Goal: Transaction & Acquisition: Obtain resource

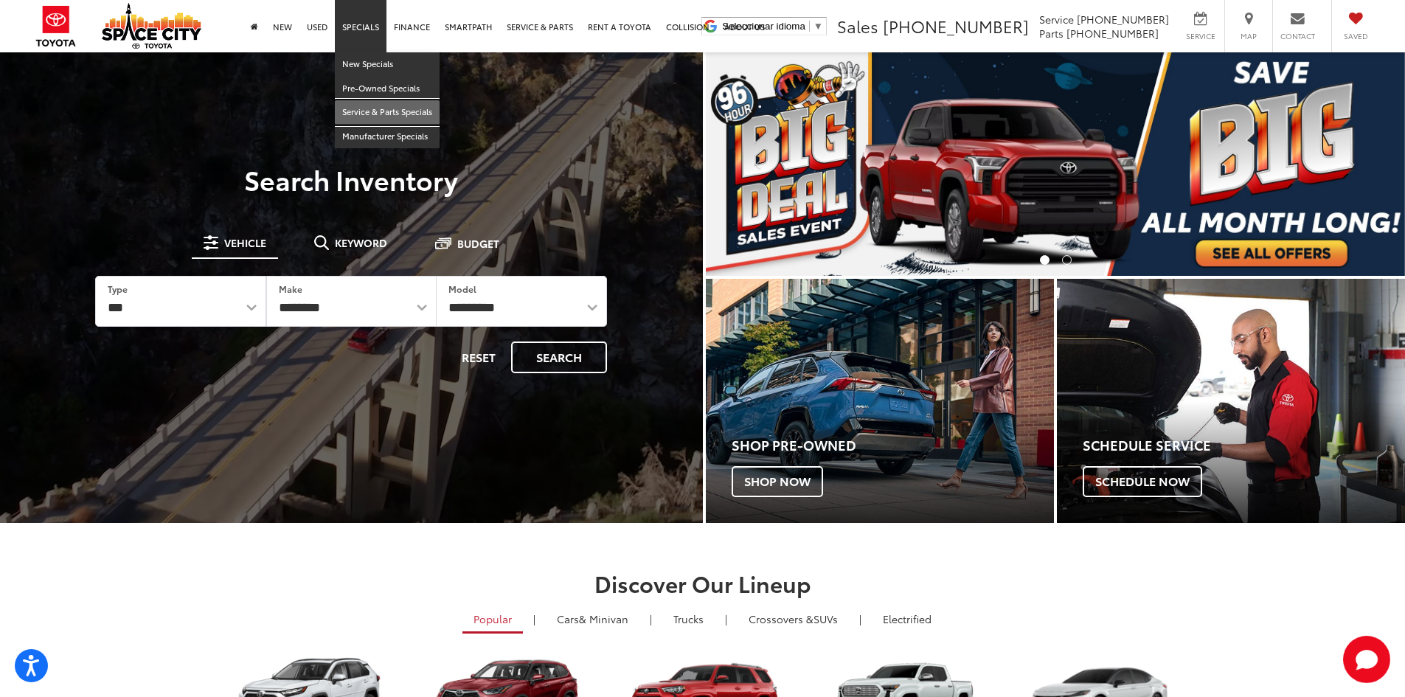
click at [380, 109] on link "Service & Parts Specials" at bounding box center [387, 112] width 105 height 24
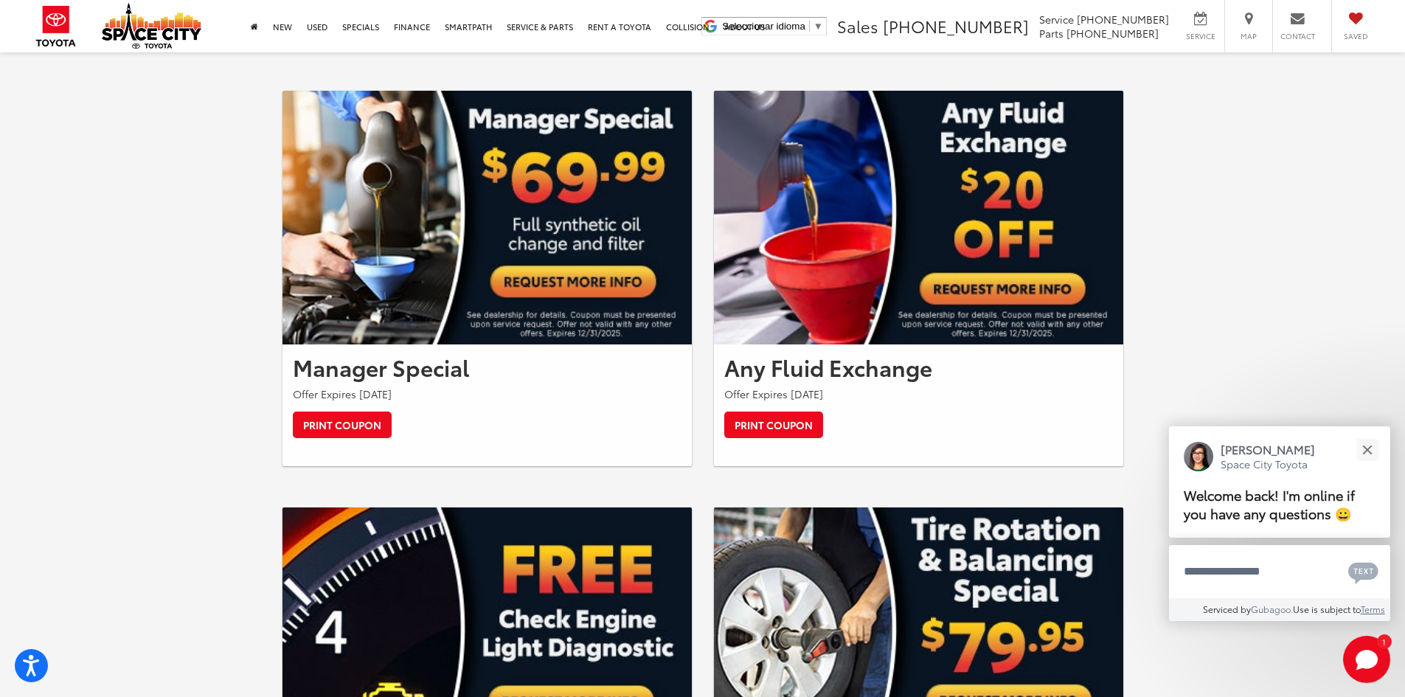
scroll to position [433, 0]
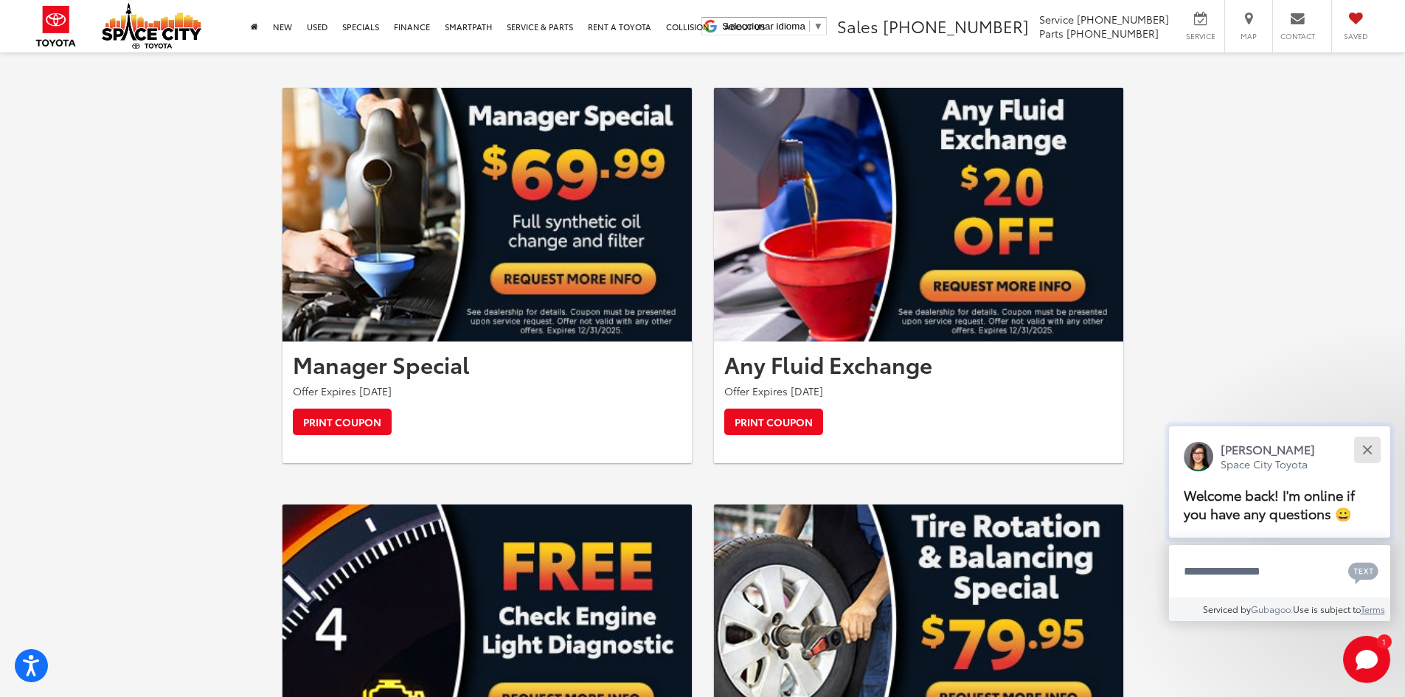
click at [1373, 452] on button "Close" at bounding box center [1367, 450] width 32 height 32
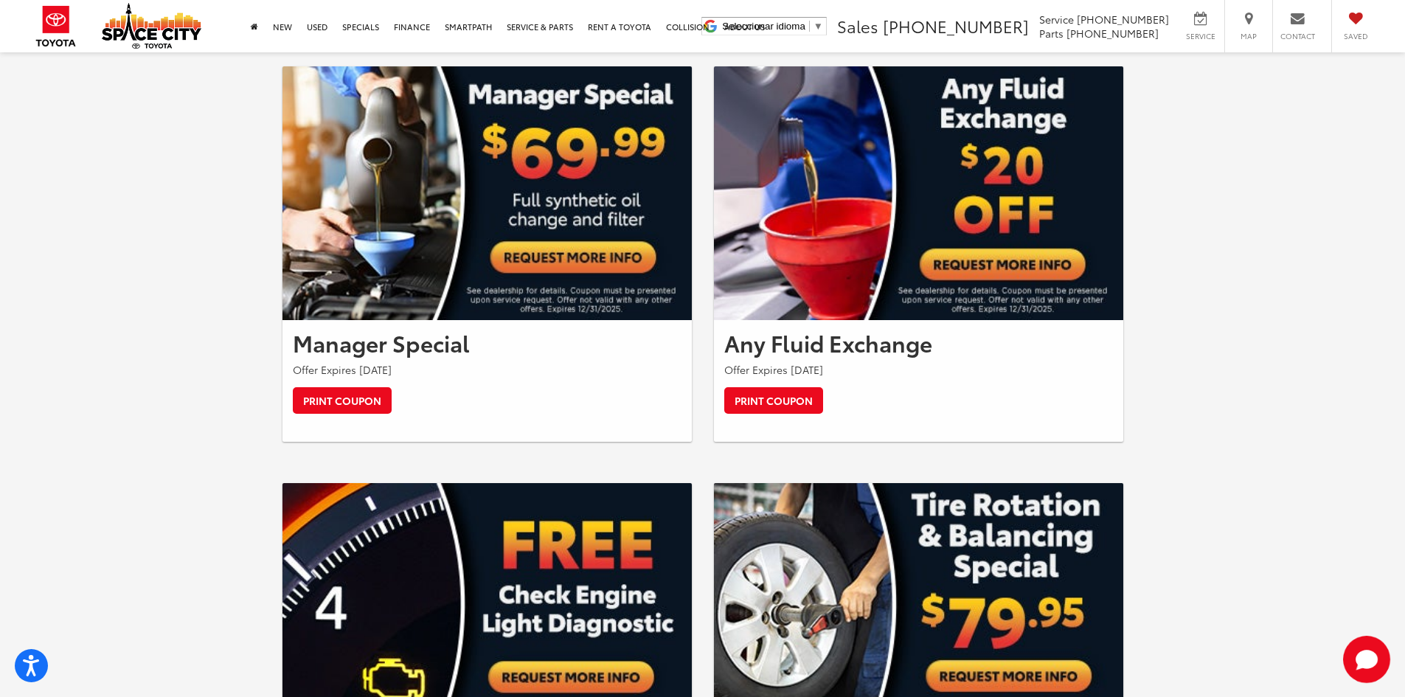
scroll to position [360, 0]
